Goal: Information Seeking & Learning: Learn about a topic

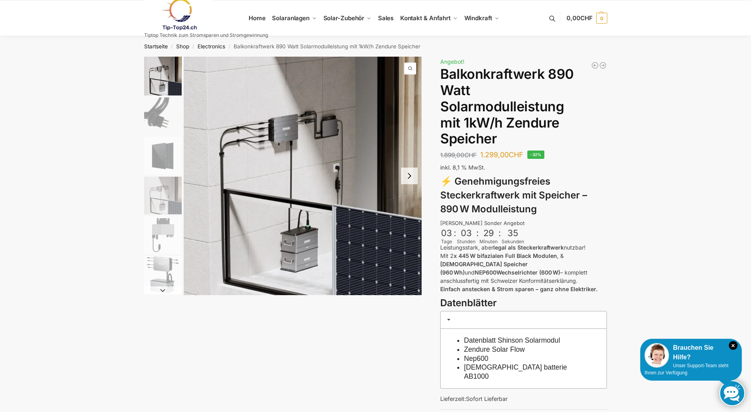
click at [416, 174] on button "Next slide" at bounding box center [409, 175] width 17 height 17
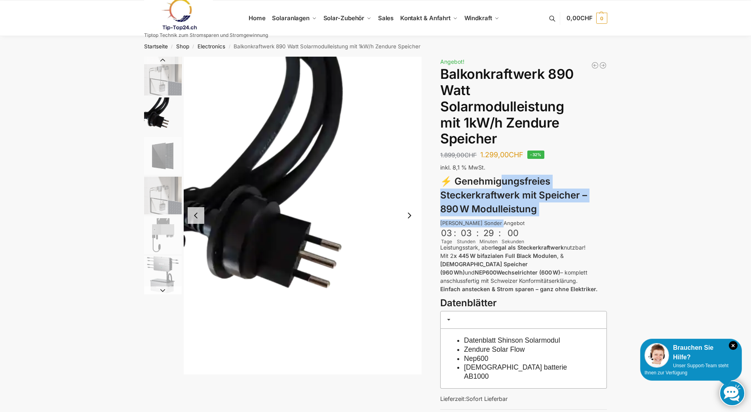
drag, startPoint x: 502, startPoint y: 175, endPoint x: 552, endPoint y: 219, distance: 66.5
click at [552, 219] on div "⚡ Genehmigungsfreies Steckerkraftwerk mit Speicher – 890 W Modulleistung Sommer…" at bounding box center [523, 236] width 167 height 122
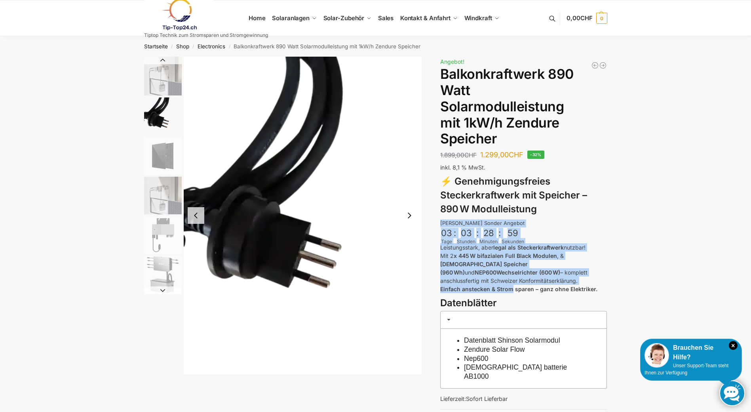
drag, startPoint x: 554, startPoint y: 211, endPoint x: 510, endPoint y: 287, distance: 87.9
click at [510, 287] on div "⚡ Genehmigungsfreies Steckerkraftwerk mit Speicher – 890 W Modulleistung Sommer…" at bounding box center [523, 236] width 167 height 122
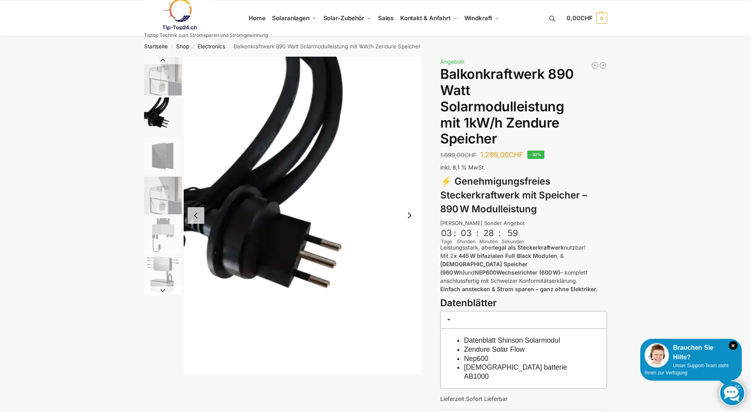
drag, startPoint x: 510, startPoint y: 287, endPoint x: 517, endPoint y: 290, distance: 8.0
click at [517, 296] on h3 "Datenblätter" at bounding box center [523, 303] width 167 height 14
drag, startPoint x: 618, startPoint y: 285, endPoint x: 586, endPoint y: 275, distance: 33.8
click at [586, 275] on div "Beschreibung Zusätzliche Informationen 1.899,00 CHF Ursprünglicher Preis war: 1…" at bounding box center [375, 265] width 496 height 417
click at [586, 275] on p "Leistungsstark, aber legal als Steckerkraftwerk nutzbar! Mit 2 x 445 W bifazial…" at bounding box center [523, 268] width 167 height 50
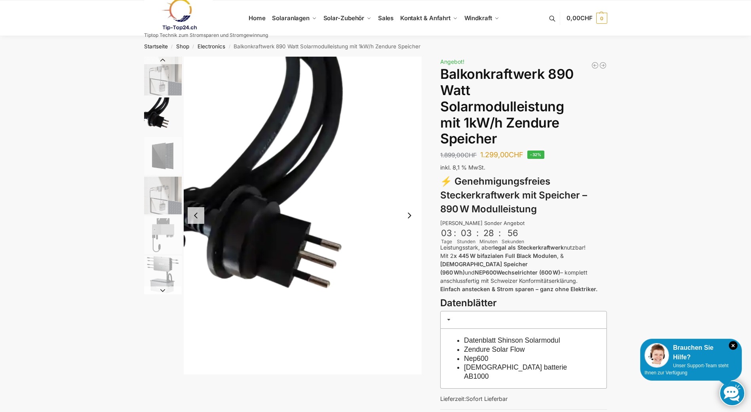
click at [413, 218] on button "Next slide" at bounding box center [409, 215] width 17 height 17
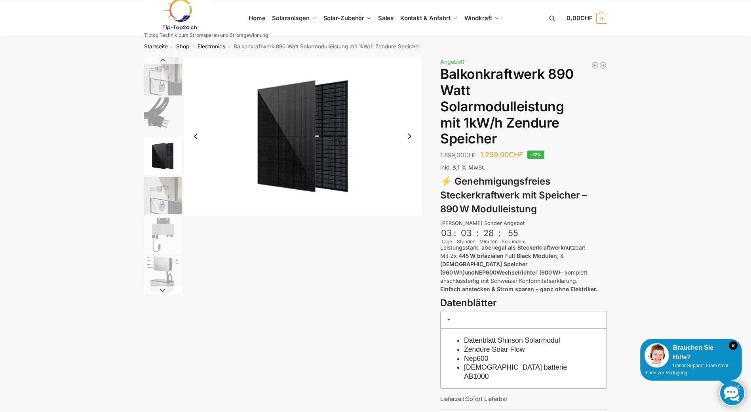
click at [409, 138] on button "Next slide" at bounding box center [409, 136] width 17 height 17
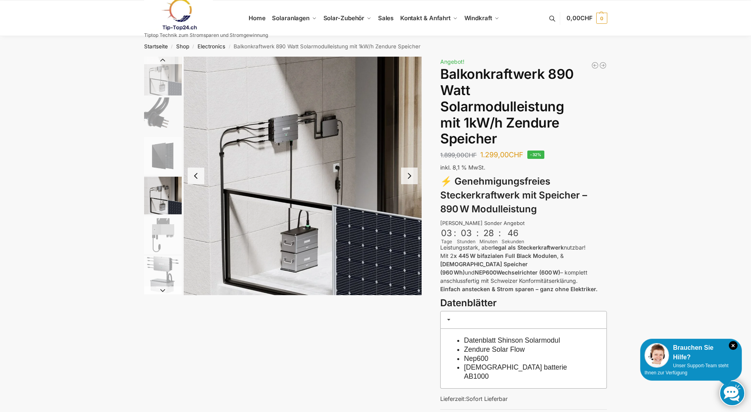
click at [413, 180] on button "Next slide" at bounding box center [409, 175] width 17 height 17
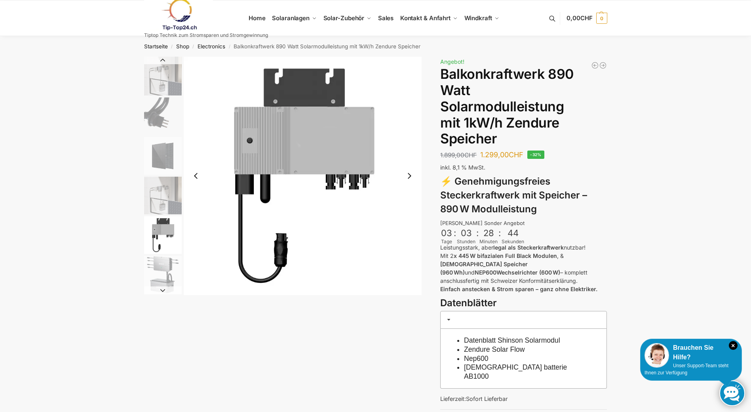
click at [413, 180] on button "Next slide" at bounding box center [409, 175] width 17 height 17
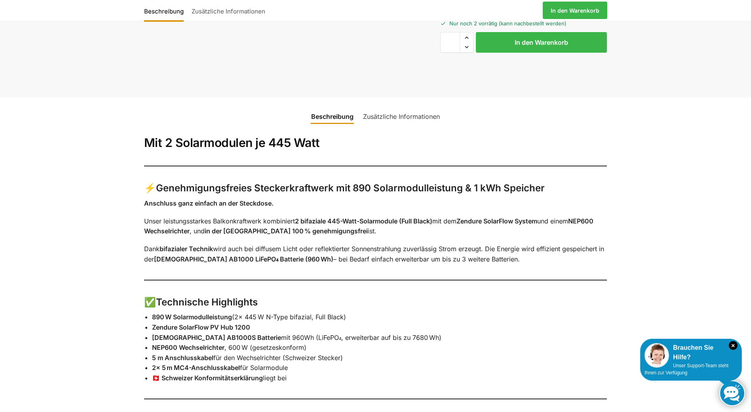
scroll to position [396, 0]
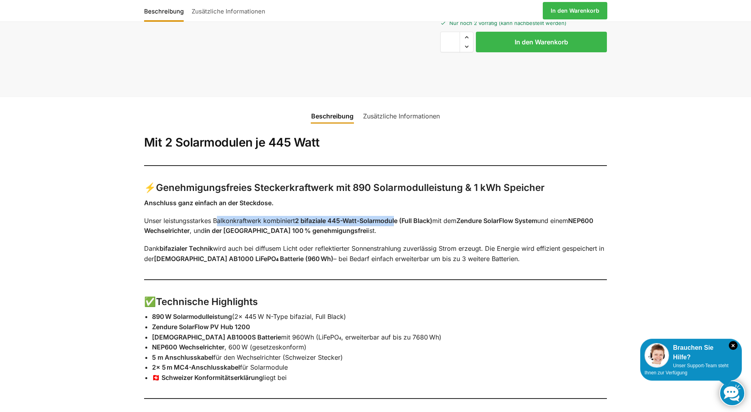
drag, startPoint x: 219, startPoint y: 204, endPoint x: 397, endPoint y: 205, distance: 178.6
click at [397, 216] on p "Unser leistungsstarkes Balkonkraftwerk kombiniert 2 bifaziale 445-Watt-Solarmod…" at bounding box center [375, 226] width 463 height 20
drag, startPoint x: 397, startPoint y: 205, endPoint x: 396, endPoint y: 211, distance: 6.0
click at [396, 216] on p "Unser leistungsstarkes Balkonkraftwerk kombiniert 2 bifaziale 445-Watt-Solarmod…" at bounding box center [375, 226] width 463 height 20
drag, startPoint x: 389, startPoint y: 213, endPoint x: 139, endPoint y: 204, distance: 250.4
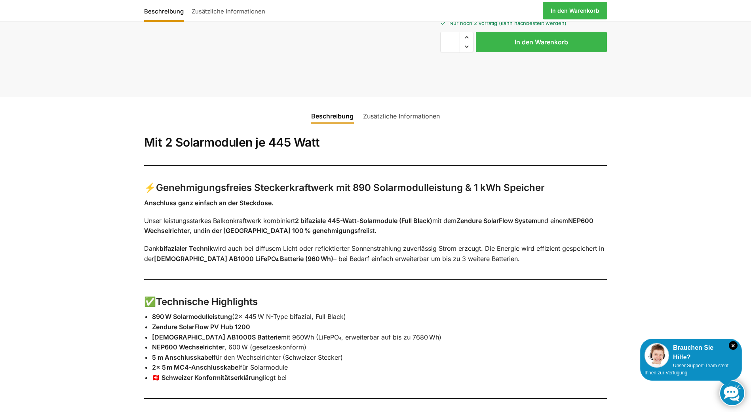
click at [139, 204] on div "Mit 2 Solarmodulen je 445 Watt ⚡ Genehmigungsfreies Steckerkraftwerk mit 890 So…" at bounding box center [375, 343] width 496 height 434
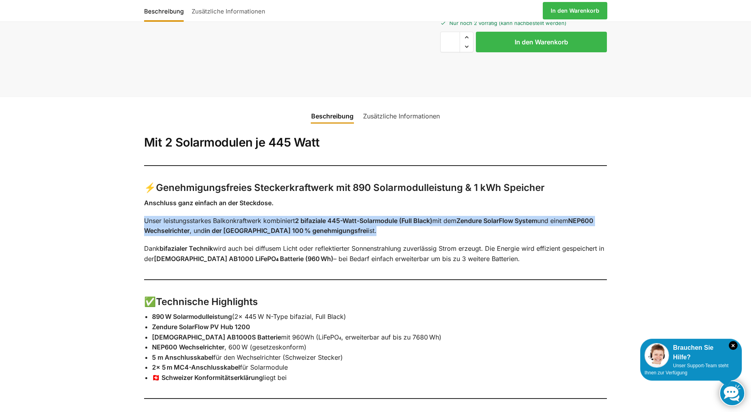
drag, startPoint x: 139, startPoint y: 204, endPoint x: 574, endPoint y: 238, distance: 436.0
click at [574, 238] on div "Mit 2 Solarmodulen je 445 Watt ⚡ Genehmigungsfreies Steckerkraftwerk mit 890 So…" at bounding box center [375, 343] width 496 height 434
click at [574, 243] on p "Dank bifazialer Technik wird auch bei diffusem Licht oder reflektierter Sonnens…" at bounding box center [375, 253] width 463 height 20
drag, startPoint x: 574, startPoint y: 238, endPoint x: 133, endPoint y: 198, distance: 442.0
click at [133, 198] on div "Mit 2 Solarmodulen je 445 Watt ⚡ Genehmigungsfreies Steckerkraftwerk mit 890 So…" at bounding box center [375, 343] width 496 height 434
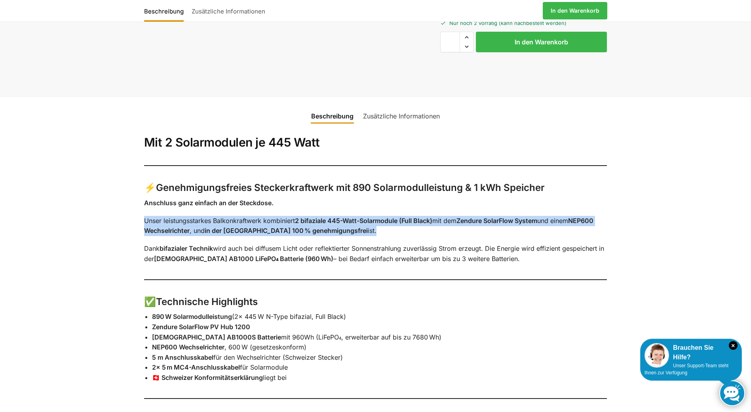
click at [133, 198] on div "Mit 2 Solarmodulen je 445 Watt ⚡ Genehmigungsfreies Steckerkraftwerk mit 890 So…" at bounding box center [375, 343] width 496 height 434
drag, startPoint x: 133, startPoint y: 198, endPoint x: 572, endPoint y: 242, distance: 440.9
click at [572, 242] on div "Mit 2 Solarmodulen je 445 Watt ⚡ Genehmigungsfreies Steckerkraftwerk mit 890 So…" at bounding box center [375, 343] width 496 height 434
click at [572, 243] on p "Dank bifazialer Technik wird auch bei diffusem Licht oder reflektierter Sonnens…" at bounding box center [375, 253] width 463 height 20
drag, startPoint x: 572, startPoint y: 242, endPoint x: 134, endPoint y: 181, distance: 442.2
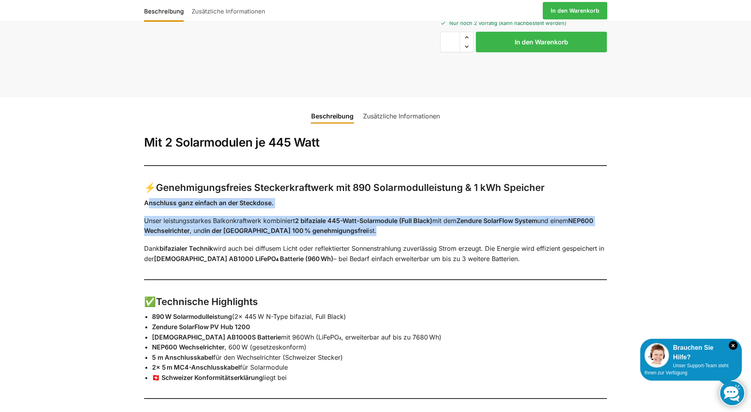
click at [134, 181] on div "Mit 2 Solarmodulen je 445 Watt ⚡ Genehmigungsfreies Steckerkraftwerk mit 890 So…" at bounding box center [375, 343] width 496 height 434
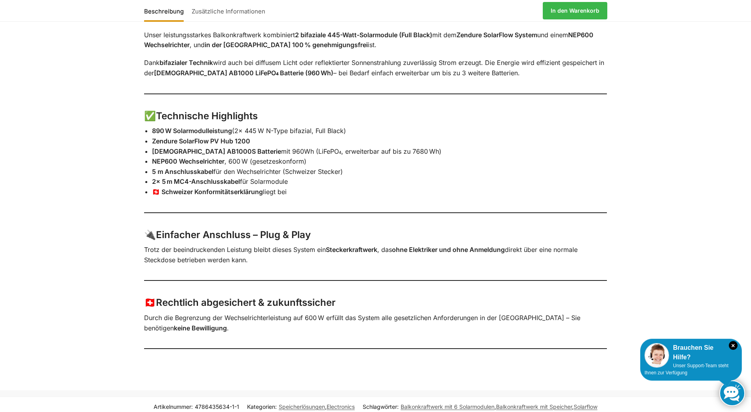
scroll to position [594, 0]
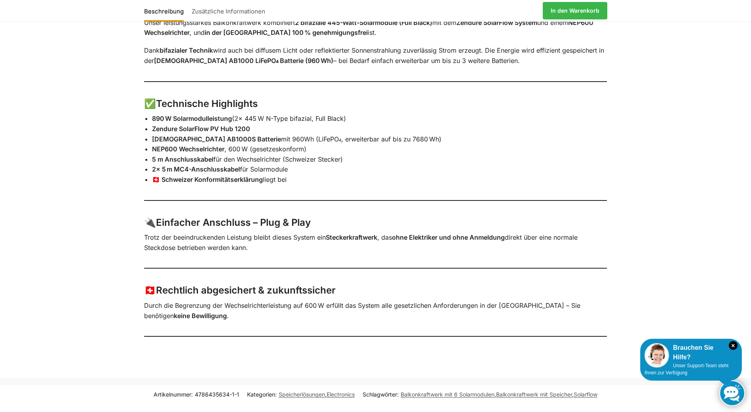
drag, startPoint x: 284, startPoint y: 232, endPoint x: 217, endPoint y: 306, distance: 99.8
click at [217, 306] on div "Mit 2 Solarmodulen je 445 Watt ⚡ Genehmigungsfreies Steckerkraftwerk mit 890 So…" at bounding box center [375, 145] width 496 height 434
drag, startPoint x: 211, startPoint y: 306, endPoint x: 107, endPoint y: 279, distance: 108.0
click at [107, 279] on div "Beschreibung Zusätzliche Informationen Mit 2 Solarmodulen je 445 Watt ⚡ Genehmi…" at bounding box center [375, 138] width 751 height 479
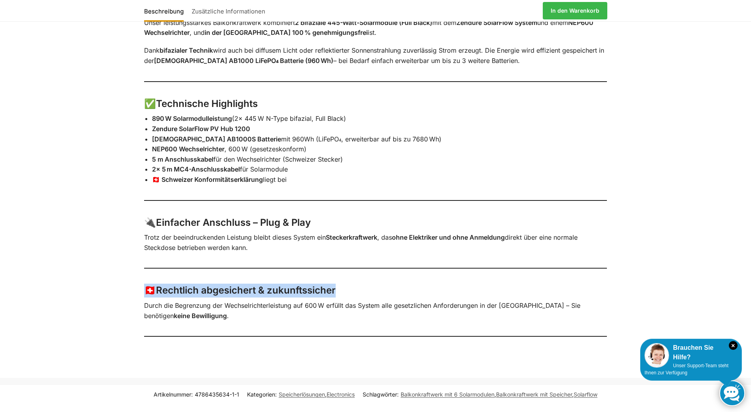
click at [107, 279] on div "Beschreibung Zusätzliche Informationen Mit 2 Solarmodulen je 445 Watt ⚡ Genehmi…" at bounding box center [375, 138] width 751 height 479
drag, startPoint x: 107, startPoint y: 279, endPoint x: 325, endPoint y: 304, distance: 219.7
click at [325, 304] on div "Beschreibung Zusätzliche Informationen Mit 2 Solarmodulen je 445 Watt ⚡ Genehmi…" at bounding box center [375, 138] width 751 height 479
click at [325, 304] on div "Mit 2 Solarmodulen je 445 Watt ⚡ Genehmigungsfreies Steckerkraftwerk mit 890 So…" at bounding box center [375, 145] width 496 height 434
drag, startPoint x: 325, startPoint y: 304, endPoint x: 154, endPoint y: 283, distance: 171.6
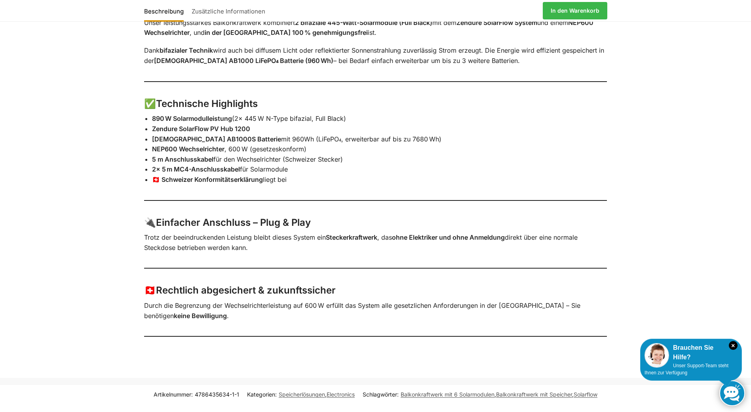
click at [154, 283] on div "Mit 2 Solarmodulen je 445 Watt ⚡ Genehmigungsfreies Steckerkraftwerk mit 890 So…" at bounding box center [375, 145] width 496 height 434
drag, startPoint x: 154, startPoint y: 283, endPoint x: 149, endPoint y: 273, distance: 11.2
click at [149, 283] on h3 "🇨🇭 Rechtlich abgesichert & zukunftssicher" at bounding box center [375, 290] width 463 height 14
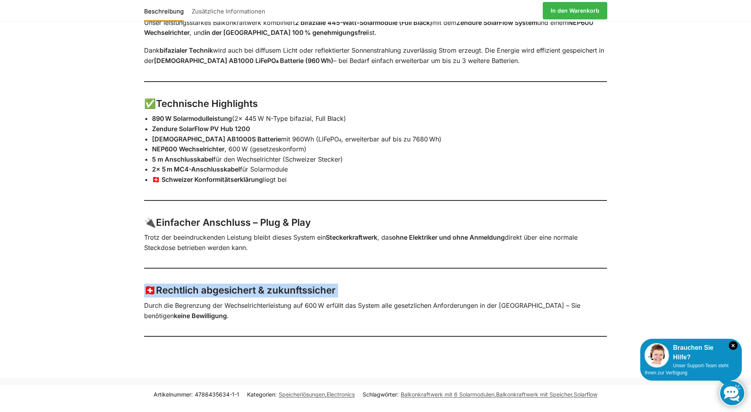
click at [149, 283] on h3 "🇨🇭 Rechtlich abgesichert & zukunftssicher" at bounding box center [375, 290] width 463 height 14
drag, startPoint x: 149, startPoint y: 273, endPoint x: 205, endPoint y: 302, distance: 63.4
click at [205, 302] on p "Durch die Begrenzung der Wechselrichterleistung auf 600 W erfüllt das System al…" at bounding box center [375, 311] width 463 height 20
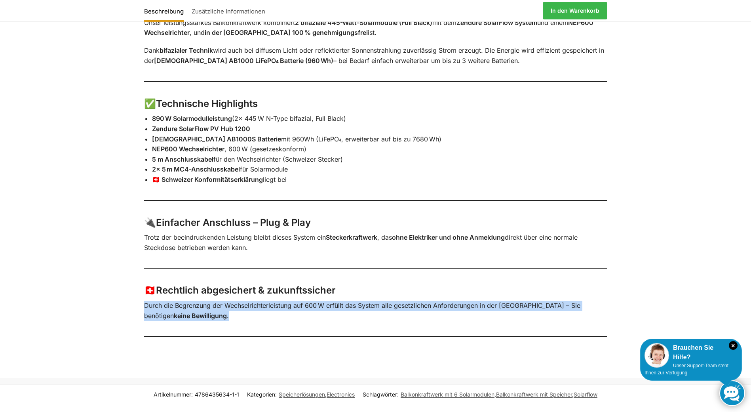
drag, startPoint x: 207, startPoint y: 299, endPoint x: 340, endPoint y: 307, distance: 133.7
click at [340, 307] on div "Mit 2 Solarmodulen je 445 Watt ⚡ Genehmigungsfreies Steckerkraftwerk mit 890 So…" at bounding box center [375, 145] width 496 height 434
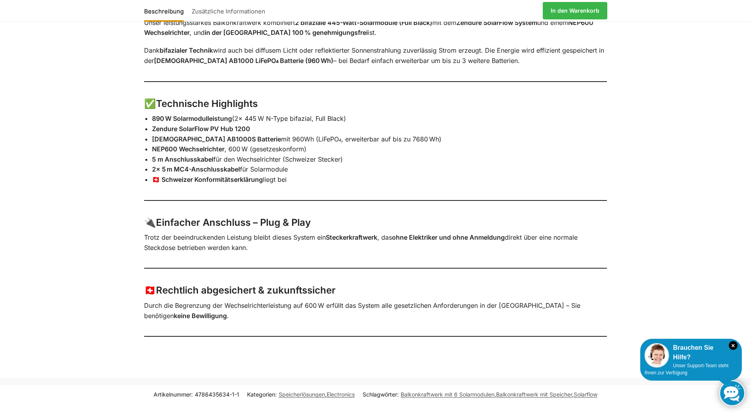
click at [340, 307] on div "Mit 2 Solarmodulen je 445 Watt ⚡ Genehmigungsfreies Steckerkraftwerk mit 890 So…" at bounding box center [375, 145] width 496 height 434
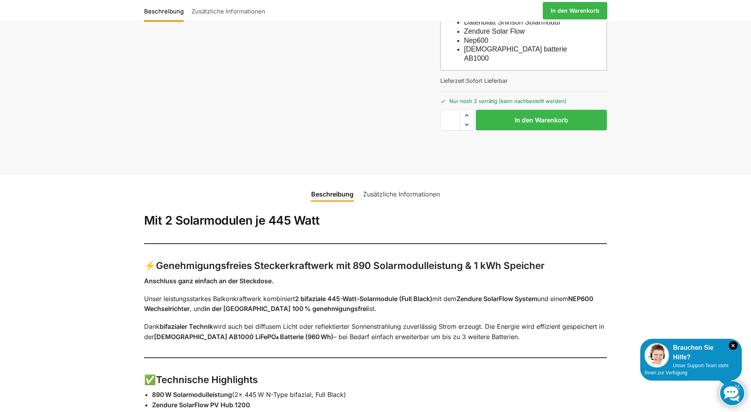
scroll to position [317, 0]
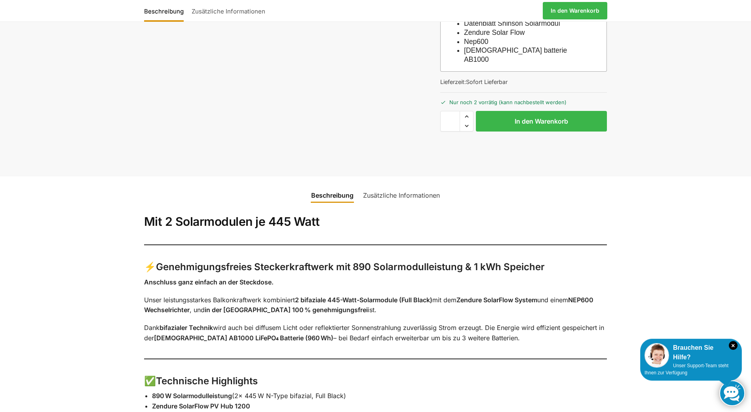
drag, startPoint x: 374, startPoint y: 294, endPoint x: 517, endPoint y: 328, distance: 147.3
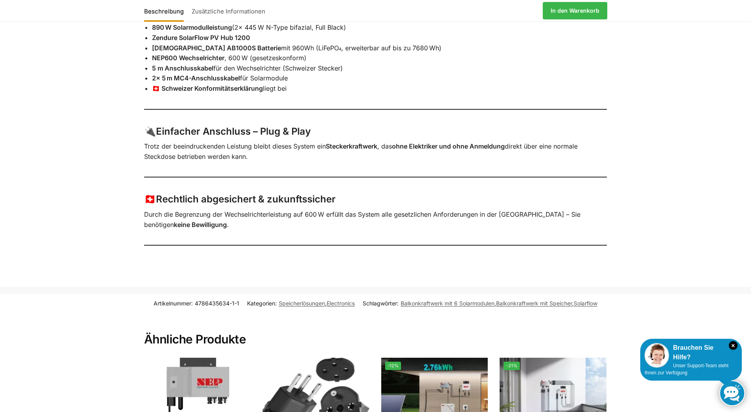
scroll to position [792, 0]
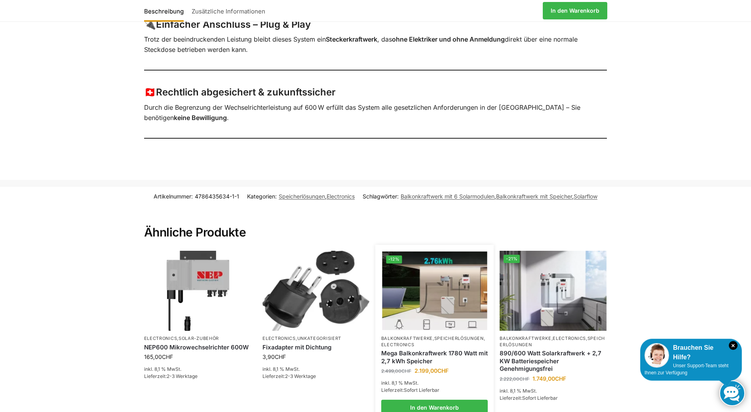
click at [407, 349] on link "Mega Balkonkraftwerk 1780 Watt mit 2,7 kWh Speicher" at bounding box center [434, 356] width 107 height 15
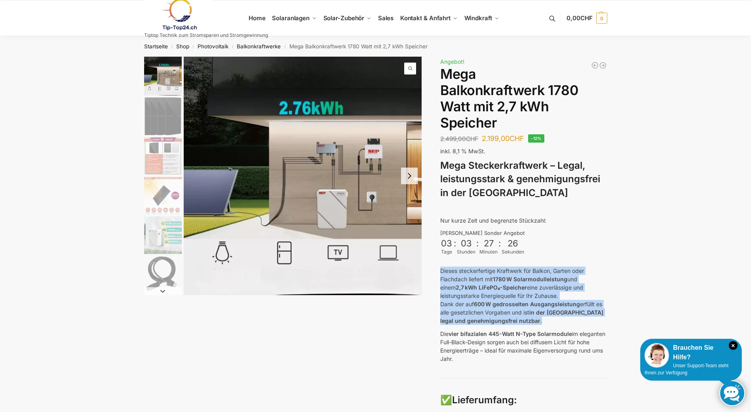
drag, startPoint x: 432, startPoint y: 251, endPoint x: 513, endPoint y: 348, distance: 126.2
click at [513, 348] on div "Beschreibung Zusätzliche Informationen 2.499,00 CHF Ursprünglicher Preis war: 2…" at bounding box center [375, 383] width 496 height 653
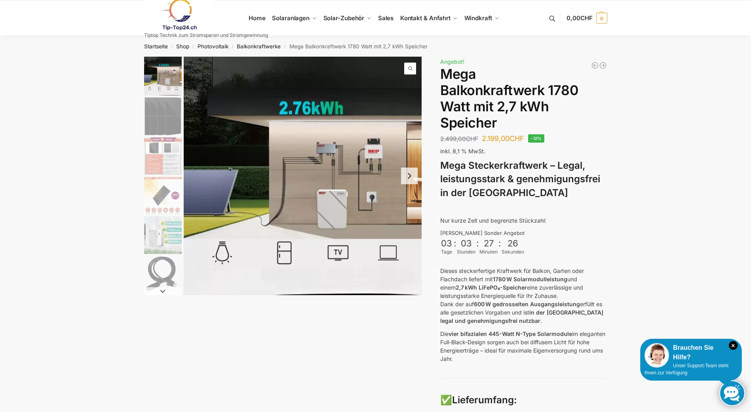
click at [513, 348] on div "Mega Steckerkraftwerk – Legal, leistungsstark & genehmigungsfrei in der Schweiz…" at bounding box center [523, 355] width 167 height 392
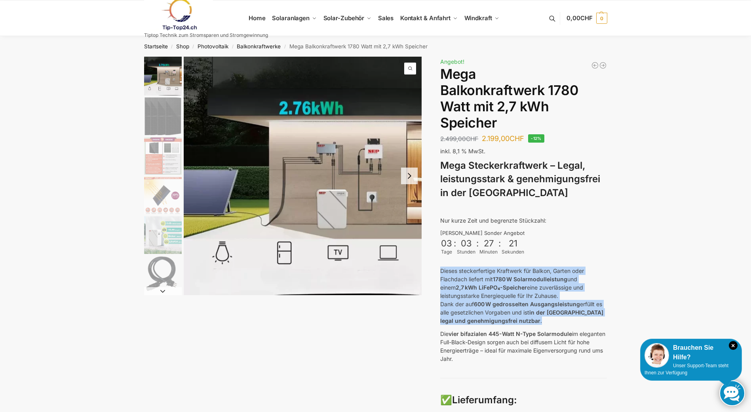
drag, startPoint x: 513, startPoint y: 348, endPoint x: 435, endPoint y: 252, distance: 123.3
click at [435, 252] on div "Beschreibung Zusätzliche Informationen 2.499,00 CHF Ursprünglicher Preis war: 2…" at bounding box center [375, 383] width 496 height 653
drag, startPoint x: 435, startPoint y: 252, endPoint x: 541, endPoint y: 302, distance: 117.4
click at [541, 302] on div "Beschreibung Zusätzliche Informationen 2.499,00 CHF Ursprünglicher Preis war: 2…" at bounding box center [375, 383] width 496 height 653
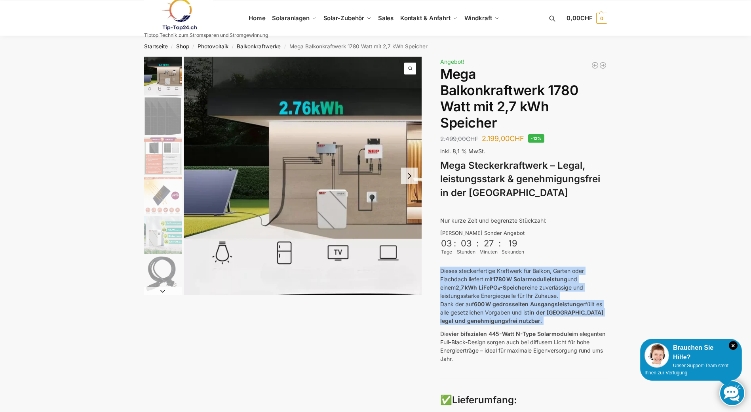
click at [541, 302] on p "Dieses steckerfertige Kraftwerk für Balkon, Garten oder Flachdach liefert mit 1…" at bounding box center [523, 295] width 167 height 58
drag, startPoint x: 541, startPoint y: 302, endPoint x: 438, endPoint y: 251, distance: 115.6
click at [438, 251] on div "Beschreibung Zusätzliche Informationen 2.499,00 CHF Ursprünglicher Preis war: 2…" at bounding box center [375, 383] width 496 height 653
drag, startPoint x: 438, startPoint y: 251, endPoint x: 533, endPoint y: 306, distance: 109.5
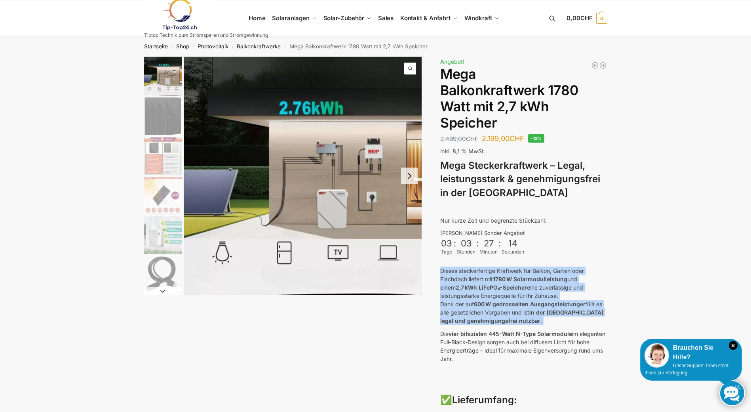
click at [533, 306] on div "Beschreibung Zusätzliche Informationen 2.499,00 CHF Ursprünglicher Preis war: 2…" at bounding box center [375, 383] width 496 height 653
click at [533, 306] on p "Dieses steckerfertige Kraftwerk für Balkon, Garten oder Flachdach liefert mit 1…" at bounding box center [523, 295] width 167 height 58
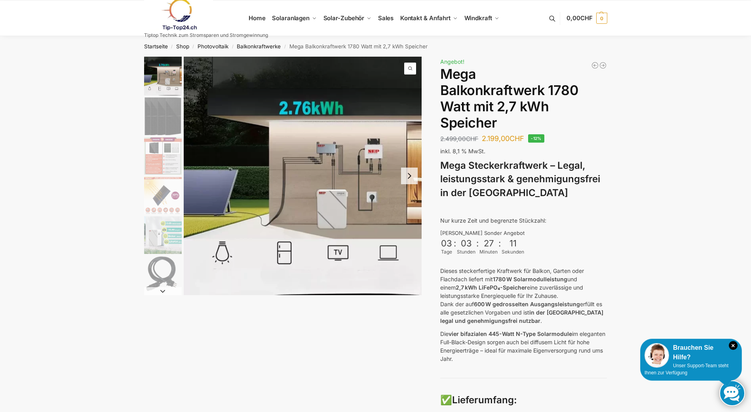
drag, startPoint x: 440, startPoint y: 316, endPoint x: 467, endPoint y: 346, distance: 40.6
click at [467, 346] on div "Beschreibung Zusätzliche Informationen 2.499,00 CHF Ursprünglicher Preis war: 2…" at bounding box center [375, 383] width 496 height 653
click at [467, 346] on p "Die vier bifazialen 445-Watt N-Type Solarmodule im eleganten Full-Black-Design …" at bounding box center [523, 345] width 167 height 33
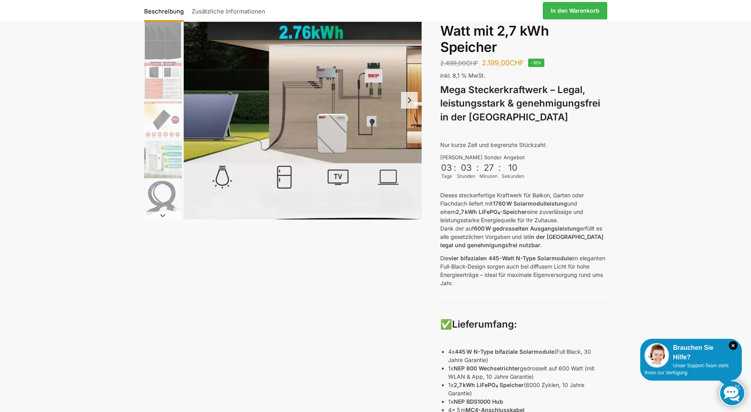
scroll to position [198, 0]
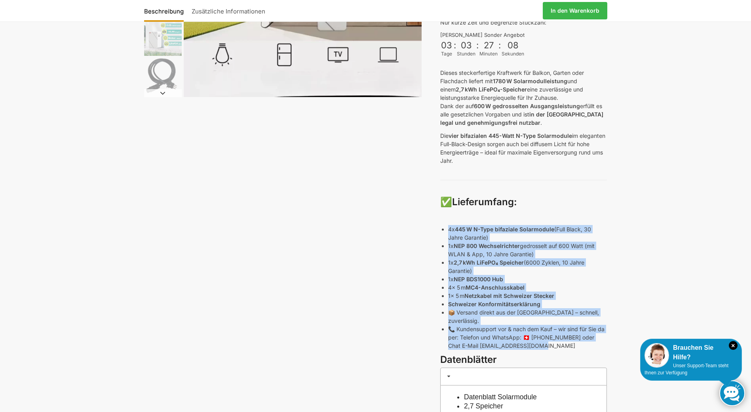
drag, startPoint x: 445, startPoint y: 211, endPoint x: 545, endPoint y: 322, distance: 148.9
click at [545, 322] on div "Mega Steckerkraftwerk – Legal, leistungsstark & genehmigungsfrei in der Schweiz…" at bounding box center [523, 157] width 167 height 392
click at [545, 325] on p "📞 Kundensupport vor & nach dem Kauf – wir sind für Sie da per: Telefon und What…" at bounding box center [527, 337] width 159 height 25
drag, startPoint x: 545, startPoint y: 322, endPoint x: 430, endPoint y: 209, distance: 161.8
click at [430, 209] on div "Beschreibung Zusätzliche Informationen 2.499,00 CHF Ursprünglicher Preis war: 2…" at bounding box center [375, 185] width 496 height 653
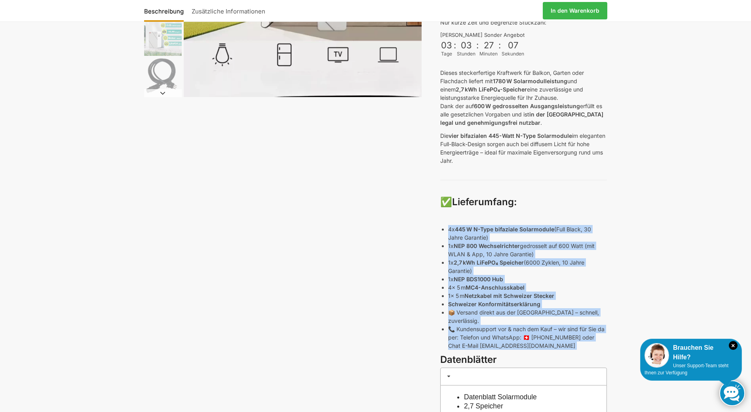
click at [430, 209] on div "Beschreibung Zusätzliche Informationen 2.499,00 CHF Ursprünglicher Preis war: 2…" at bounding box center [375, 185] width 496 height 653
drag, startPoint x: 430, startPoint y: 209, endPoint x: 558, endPoint y: 322, distance: 171.4
click at [558, 322] on div "Beschreibung Zusätzliche Informationen 2.499,00 CHF Ursprünglicher Preis war: 2…" at bounding box center [375, 185] width 496 height 653
click at [558, 325] on p "📞 Kundensupport vor & nach dem Kauf – wir sind für Sie da per: Telefon und What…" at bounding box center [527, 337] width 159 height 25
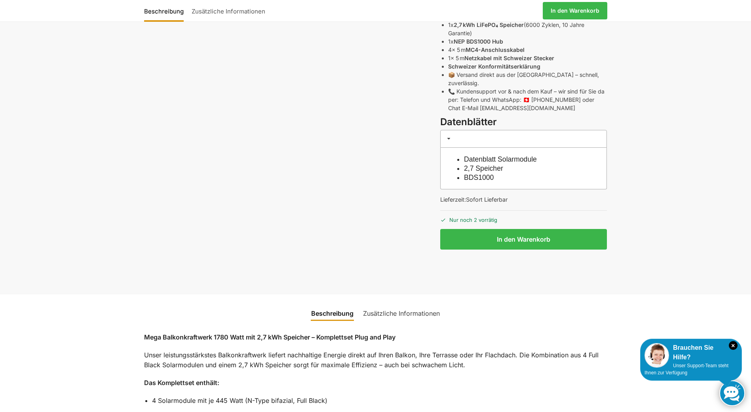
scroll to position [673, 0]
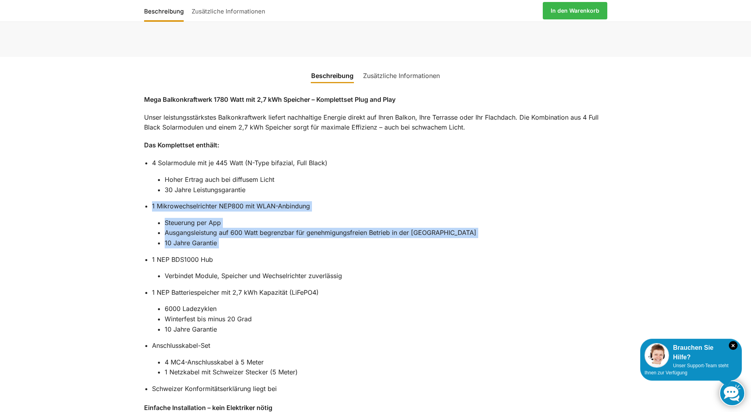
drag, startPoint x: 132, startPoint y: 178, endPoint x: 259, endPoint y: 225, distance: 134.7
click at [259, 225] on div "Mega Balkonkraftwerk 1780 Watt mit 2,7 kWh Speicher – Komplettset Plug and Play…" at bounding box center [375, 387] width 496 height 605
click at [259, 225] on ul "4 Solarmodule mit je 445 Watt (N-Type bifazial, Full Black) Hoher Ertrag auch b…" at bounding box center [379, 276] width 455 height 236
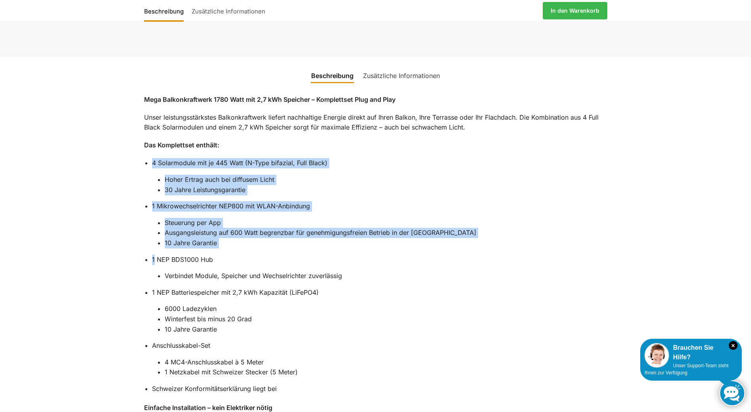
drag, startPoint x: 259, startPoint y: 225, endPoint x: 116, endPoint y: 136, distance: 168.1
click at [116, 136] on div "Beschreibung Zusätzliche Informationen Mega Balkonkraftwerk 1780 Watt mit 2,7 k…" at bounding box center [375, 381] width 751 height 651
drag, startPoint x: 116, startPoint y: 136, endPoint x: 279, endPoint y: 223, distance: 185.1
click at [279, 223] on div "Beschreibung Zusätzliche Informationen Mega Balkonkraftwerk 1780 Watt mit 2,7 k…" at bounding box center [375, 381] width 751 height 651
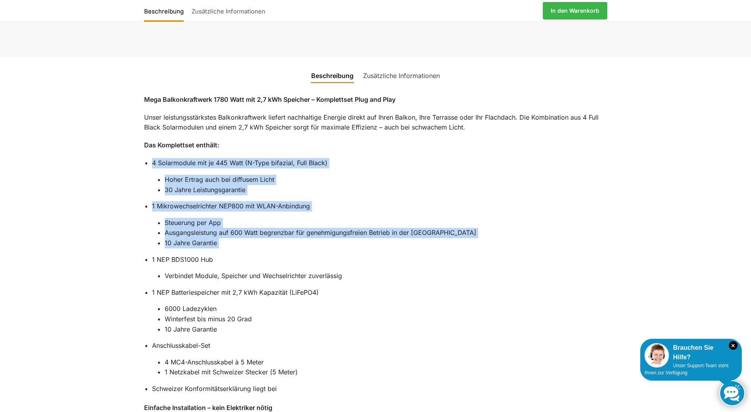
click at [279, 238] on li "10 Jahre Garantie" at bounding box center [386, 243] width 443 height 10
drag, startPoint x: 279, startPoint y: 223, endPoint x: 137, endPoint y: 137, distance: 166.5
click at [137, 137] on div "Mega Balkonkraftwerk 1780 Watt mit 2,7 kWh Speicher – Komplettset Plug and Play…" at bounding box center [375, 387] width 496 height 605
drag, startPoint x: 137, startPoint y: 137, endPoint x: 273, endPoint y: 221, distance: 159.9
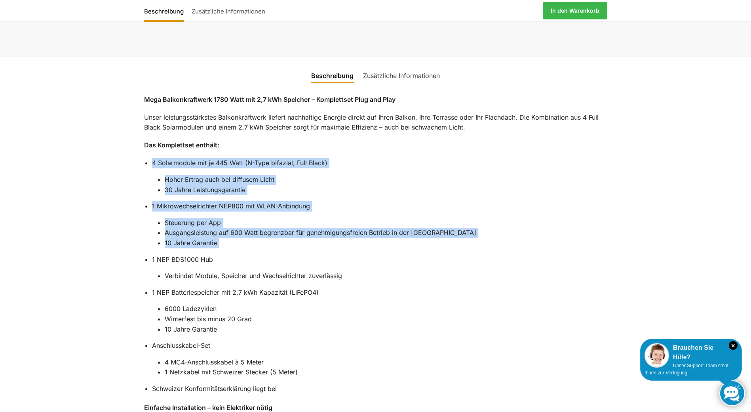
click at [273, 221] on div "Mega Balkonkraftwerk 1780 Watt mit 2,7 kWh Speicher – Komplettset Plug and Play…" at bounding box center [375, 387] width 496 height 605
click at [273, 238] on li "10 Jahre Garantie" at bounding box center [386, 243] width 443 height 10
drag, startPoint x: 273, startPoint y: 221, endPoint x: 103, endPoint y: 133, distance: 191.4
click at [103, 133] on div "Beschreibung Zusätzliche Informationen Mega Balkonkraftwerk 1780 Watt mit 2,7 k…" at bounding box center [375, 381] width 751 height 651
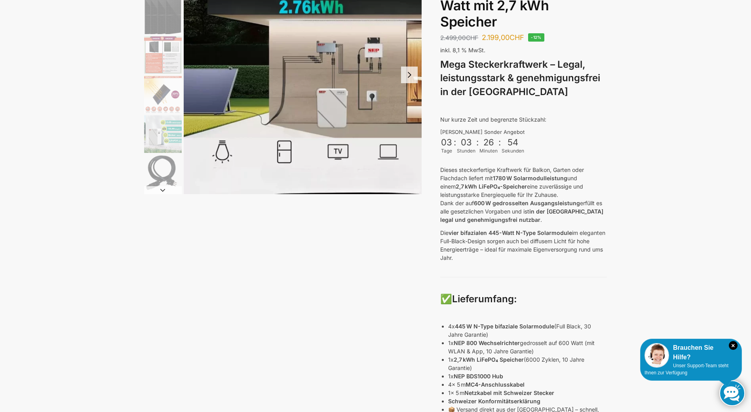
scroll to position [0, 0]
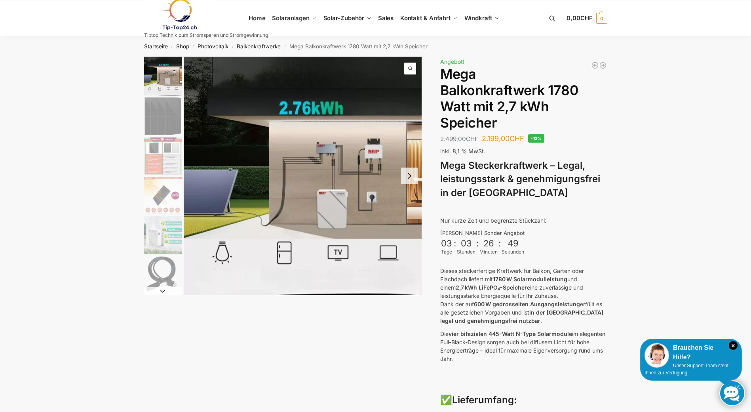
click at [411, 179] on button "Next slide" at bounding box center [409, 175] width 17 height 17
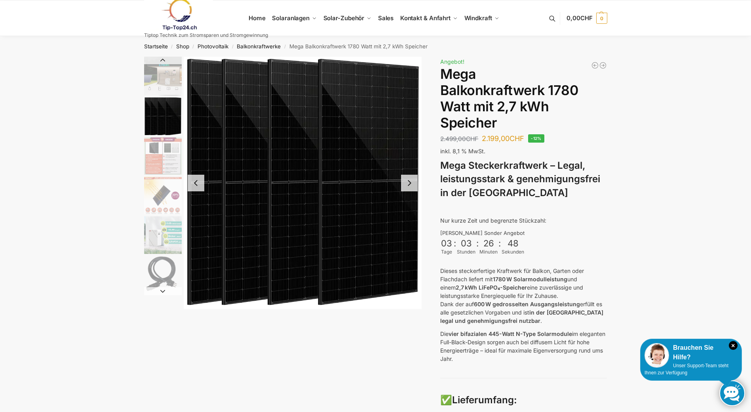
click at [411, 179] on button "Next slide" at bounding box center [409, 183] width 17 height 17
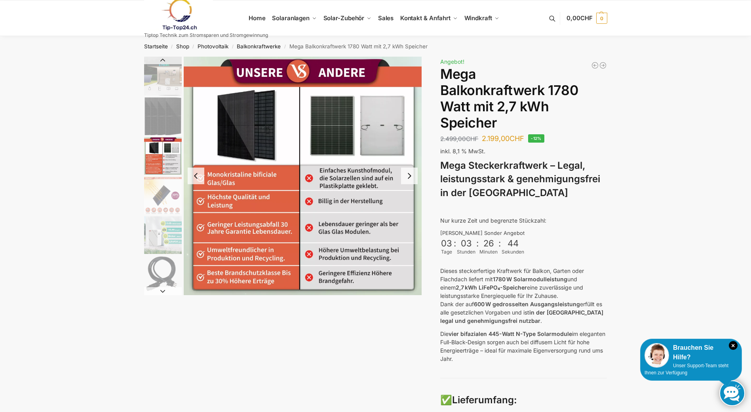
click at [416, 180] on button "Next slide" at bounding box center [409, 175] width 17 height 17
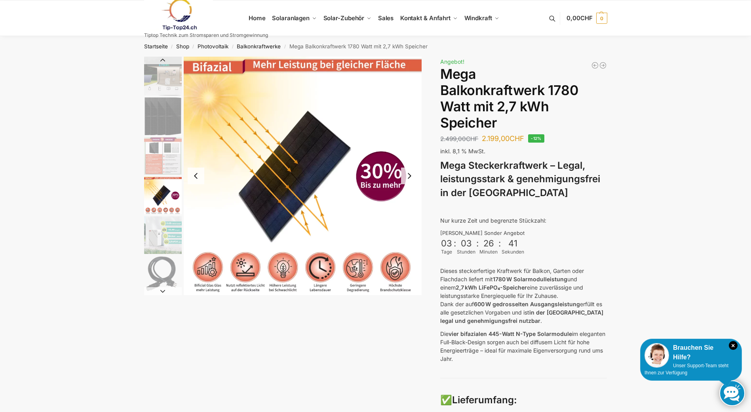
click at [414, 179] on button "Next slide" at bounding box center [409, 175] width 17 height 17
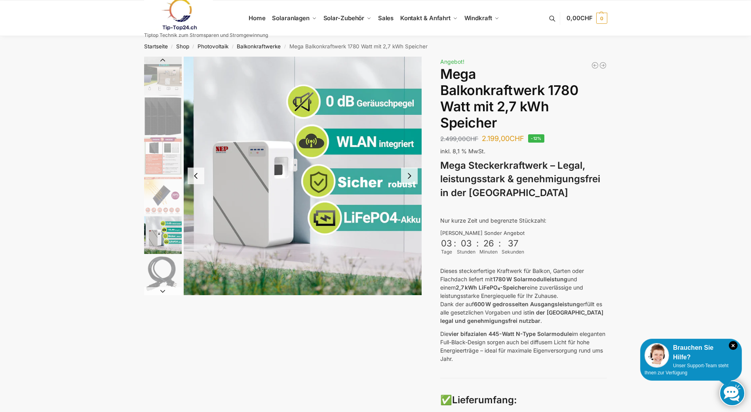
click at [411, 175] on button "Next slide" at bounding box center [409, 175] width 17 height 17
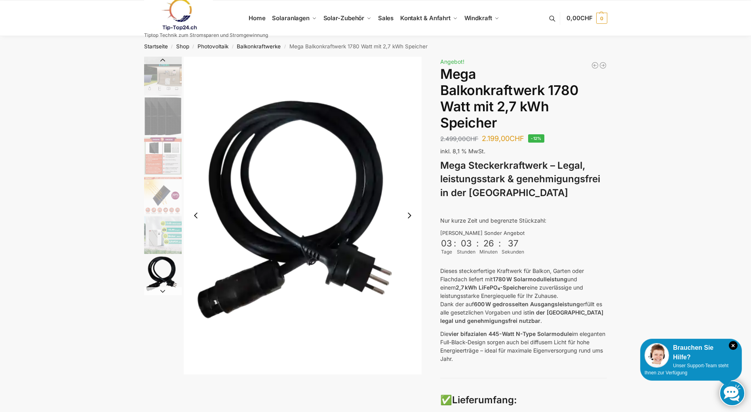
click at [411, 175] on img "6 / 9" at bounding box center [303, 216] width 238 height 318
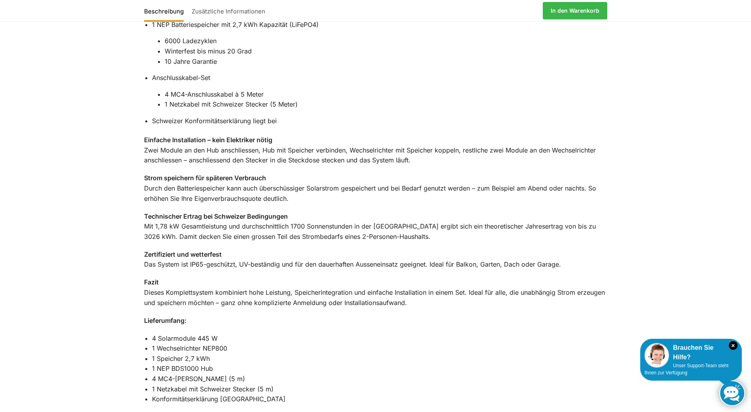
scroll to position [950, 0]
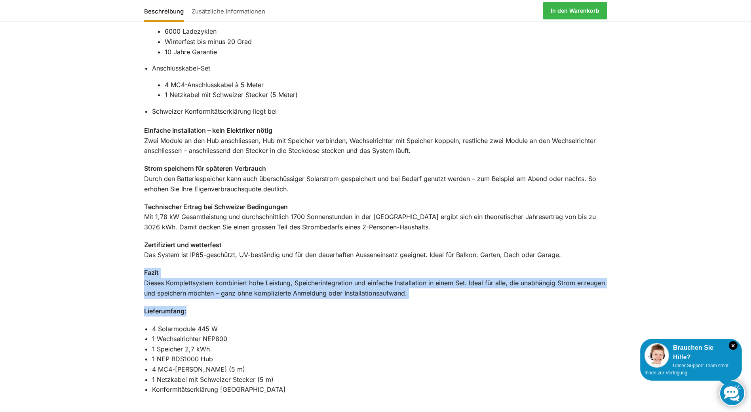
drag, startPoint x: 179, startPoint y: 247, endPoint x: 298, endPoint y: 281, distance: 123.7
click at [298, 281] on div "Mega Balkonkraftwerk 1780 Watt mit 2,7 kWh Speicher – Komplettset Plug and Play…" at bounding box center [375, 110] width 496 height 605
click at [298, 306] on p "Lieferumfang:" at bounding box center [375, 311] width 463 height 10
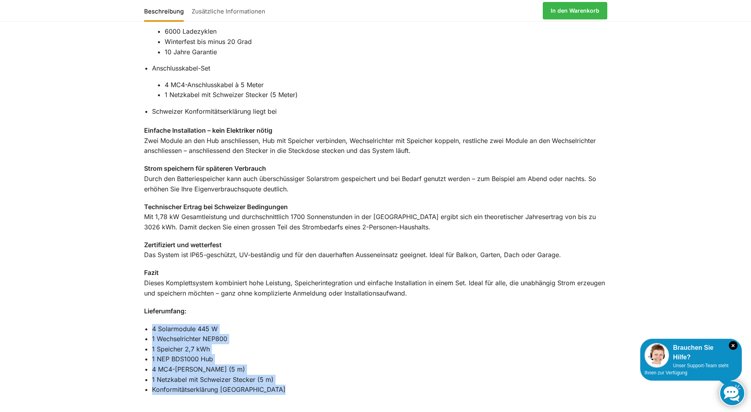
drag, startPoint x: 298, startPoint y: 281, endPoint x: 321, endPoint y: 380, distance: 100.8
click at [321, 380] on div "Mega Balkonkraftwerk 1780 Watt mit 2,7 kWh Speicher – Komplettset Plug and Play…" at bounding box center [375, 110] width 496 height 605
drag, startPoint x: 321, startPoint y: 380, endPoint x: 116, endPoint y: 304, distance: 218.4
click at [116, 304] on div "Beschreibung Zusätzliche Informationen Mega Balkonkraftwerk 1780 Watt mit 2,7 k…" at bounding box center [375, 104] width 751 height 651
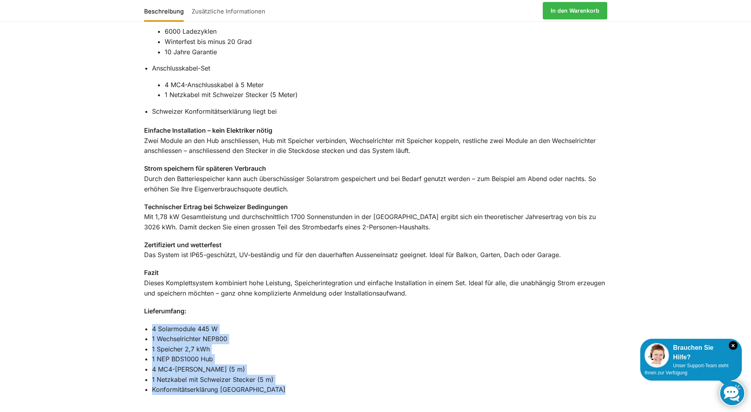
click at [116, 304] on div "Beschreibung Zusätzliche Informationen Mega Balkonkraftwerk 1780 Watt mit 2,7 k…" at bounding box center [375, 104] width 751 height 651
drag, startPoint x: 116, startPoint y: 304, endPoint x: 413, endPoint y: 380, distance: 306.3
click at [413, 380] on div "Beschreibung Zusätzliche Informationen Mega Balkonkraftwerk 1780 Watt mit 2,7 k…" at bounding box center [375, 104] width 751 height 651
click at [413, 380] on div "Mega Balkonkraftwerk 1780 Watt mit 2,7 kWh Speicher – Komplettset Plug and Play…" at bounding box center [375, 110] width 496 height 605
drag, startPoint x: 413, startPoint y: 380, endPoint x: 105, endPoint y: 302, distance: 317.7
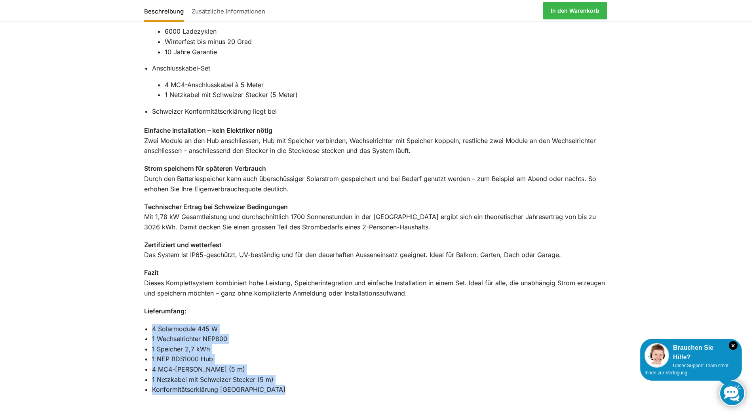
click at [105, 302] on div "Beschreibung Zusätzliche Informationen Mega Balkonkraftwerk 1780 Watt mit 2,7 k…" at bounding box center [375, 104] width 751 height 651
drag, startPoint x: 105, startPoint y: 302, endPoint x: 287, endPoint y: 362, distance: 192.3
click at [287, 362] on div "Beschreibung Zusätzliche Informationen Mega Balkonkraftwerk 1780 Watt mit 2,7 k…" at bounding box center [375, 104] width 751 height 651
click at [287, 384] on li "Konformitätserklärung Schweiz" at bounding box center [379, 389] width 455 height 10
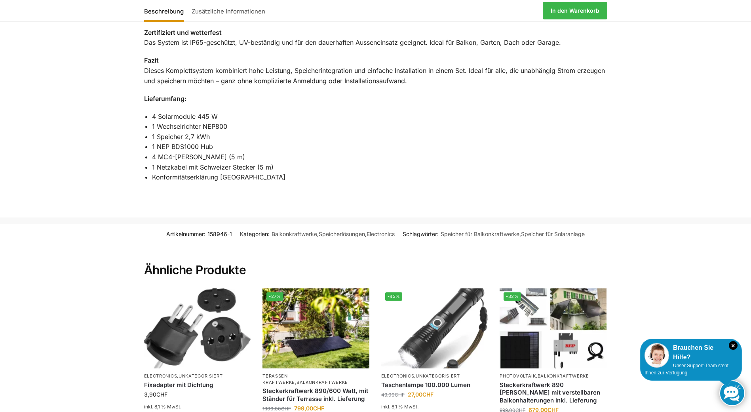
scroll to position [1069, 0]
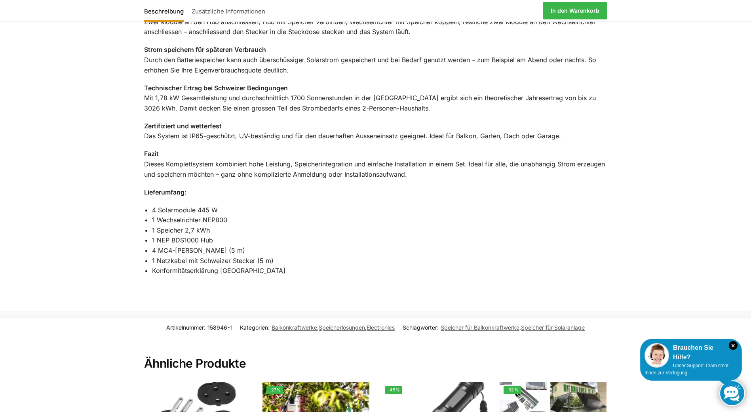
click at [180, 256] on li "1 Netzkabel mit Schweizer Stecker (5 m)" at bounding box center [379, 261] width 455 height 10
drag, startPoint x: 180, startPoint y: 234, endPoint x: 258, endPoint y: 234, distance: 78.4
click at [288, 266] on li "Konformitätserklärung Schweiz" at bounding box center [379, 271] width 455 height 10
click at [188, 225] on li "1 Speicher 2,7 kWh" at bounding box center [379, 230] width 455 height 10
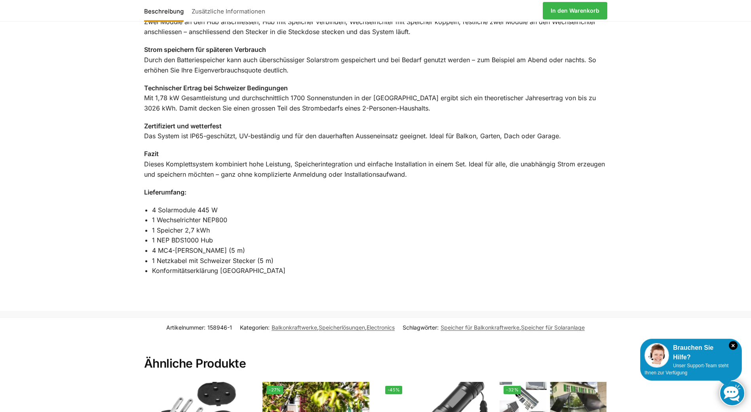
click at [182, 215] on li "1 Wechselrichter NEP800" at bounding box center [379, 220] width 455 height 10
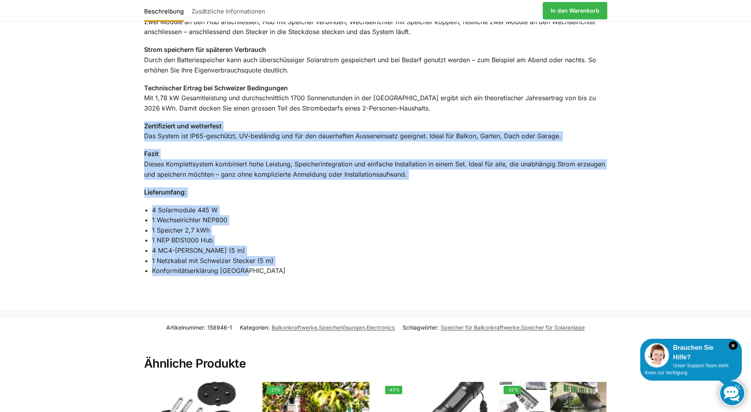
drag, startPoint x: 278, startPoint y: 256, endPoint x: 136, endPoint y: 105, distance: 207.0
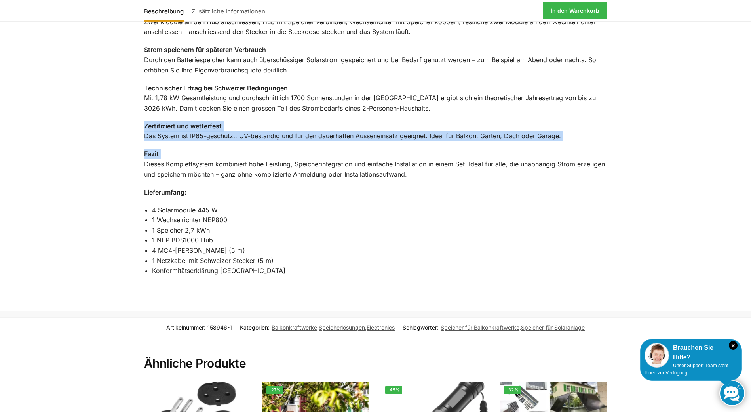
drag, startPoint x: 136, startPoint y: 105, endPoint x: 323, endPoint y: 126, distance: 188.0
click at [323, 149] on p "Fazit Dieses Komplettsystem kombiniert hohe Leistung, Speicherintegration und e…" at bounding box center [375, 164] width 463 height 30
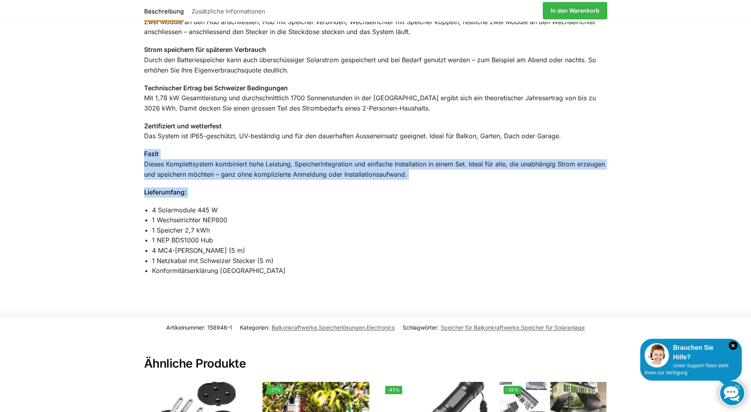
drag, startPoint x: 323, startPoint y: 126, endPoint x: 317, endPoint y: 156, distance: 31.4
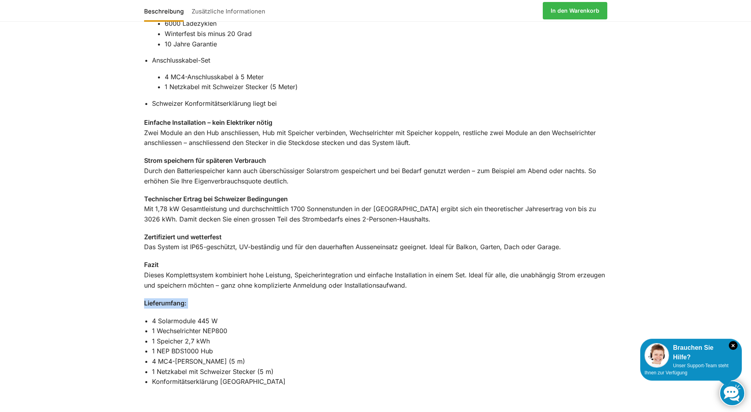
scroll to position [950, 0]
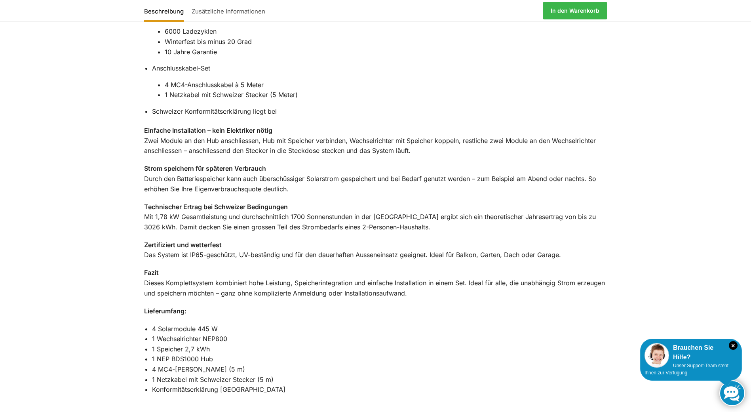
click at [253, 126] on p "Einfache Installation – kein Elektriker nötig Zwei Module an den Hub anschliess…" at bounding box center [375, 141] width 463 height 30
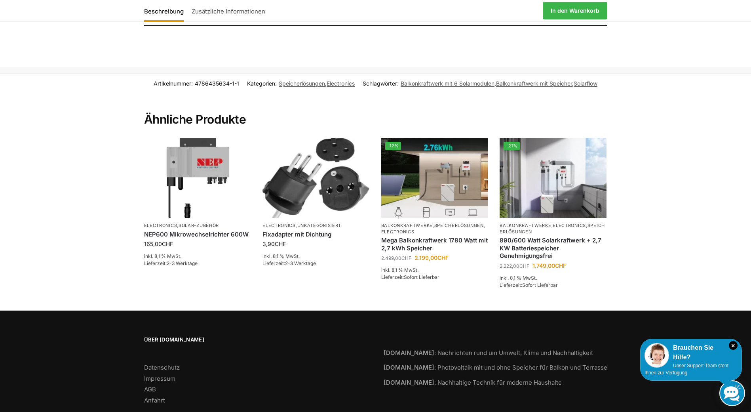
scroll to position [888, 0]
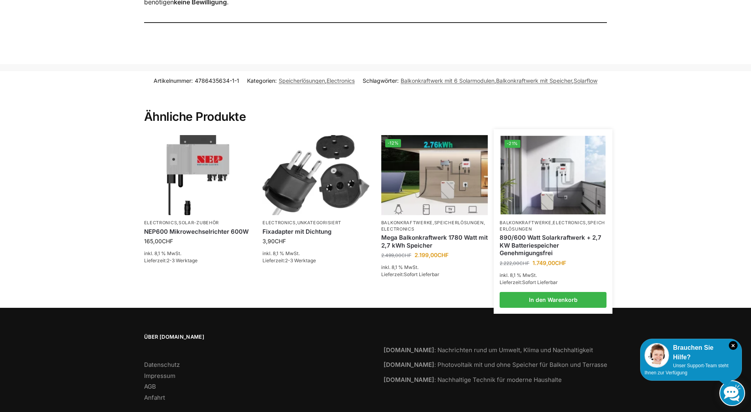
click at [514, 234] on link "890/600 Watt Solarkraftwerk + 2,7 KW Batteriespeicher Genehmigungsfrei" at bounding box center [553, 245] width 107 height 23
